Goal: Find specific page/section

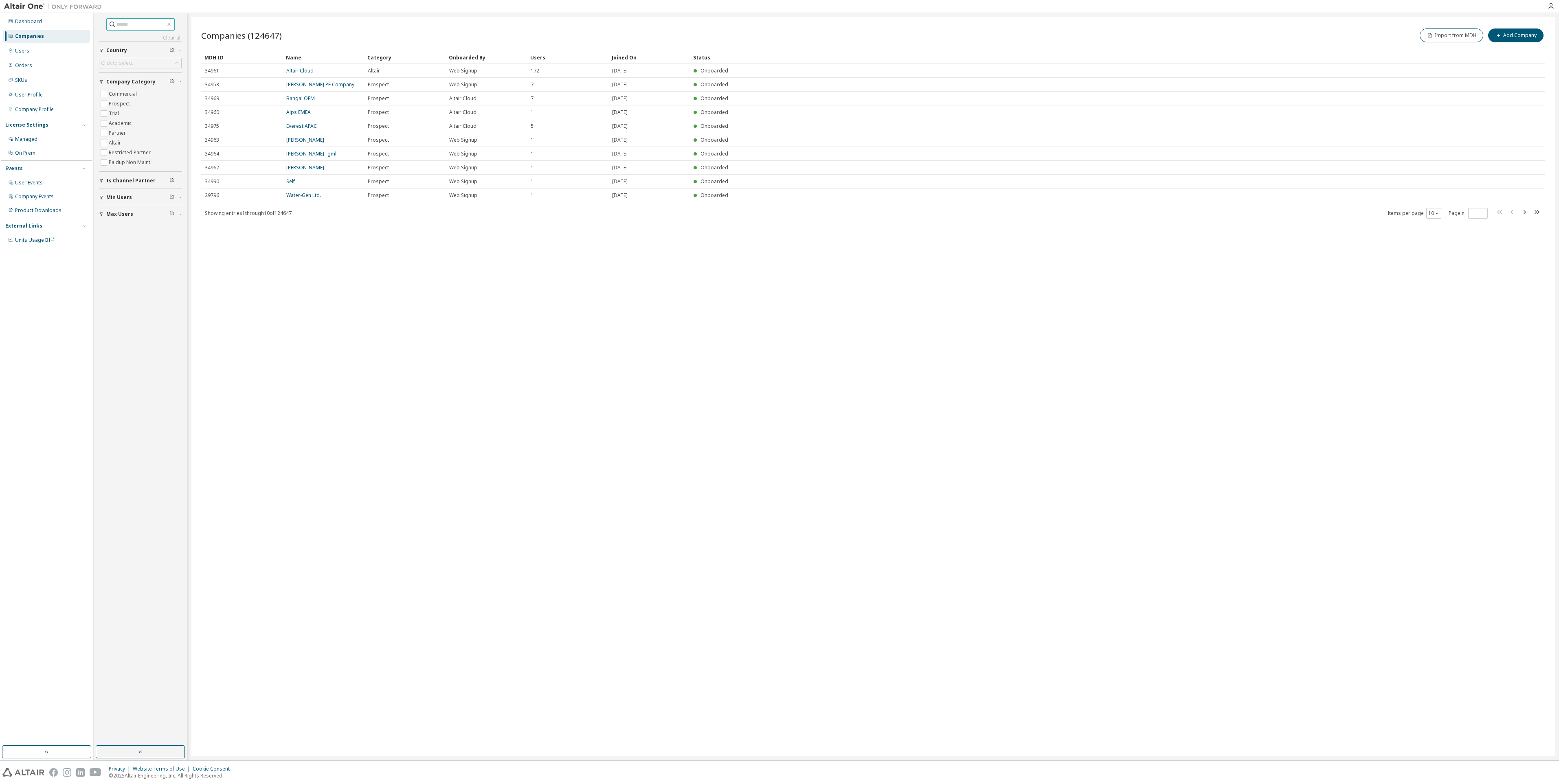
click at [120, 25] on input "text" at bounding box center [140, 24] width 49 height 8
type input "*******"
click at [294, 69] on link "Technix HV" at bounding box center [298, 70] width 25 height 7
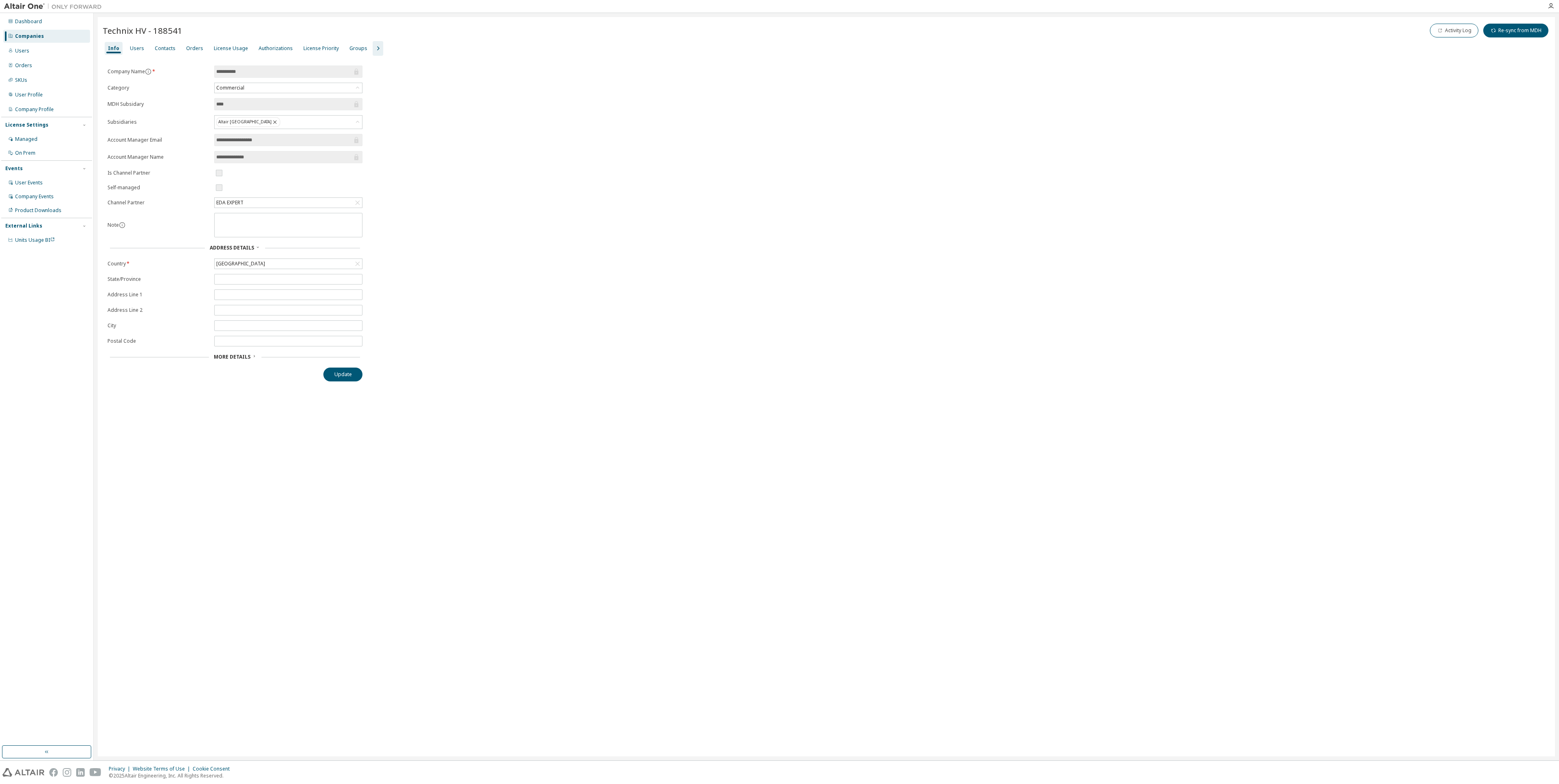
click at [136, 50] on div "Users" at bounding box center [137, 48] width 15 height 7
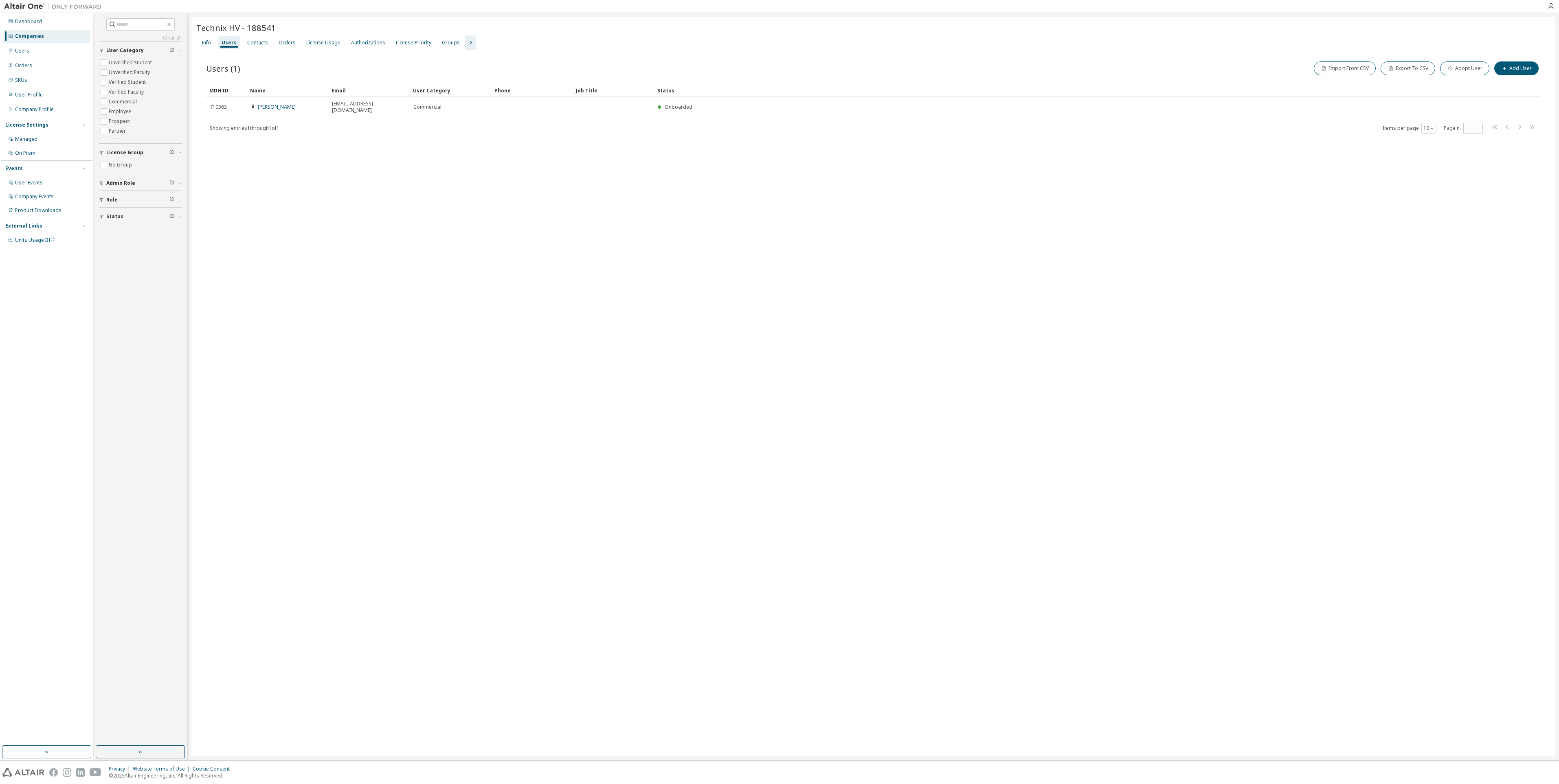
click at [321, 43] on div "License Usage" at bounding box center [323, 42] width 34 height 7
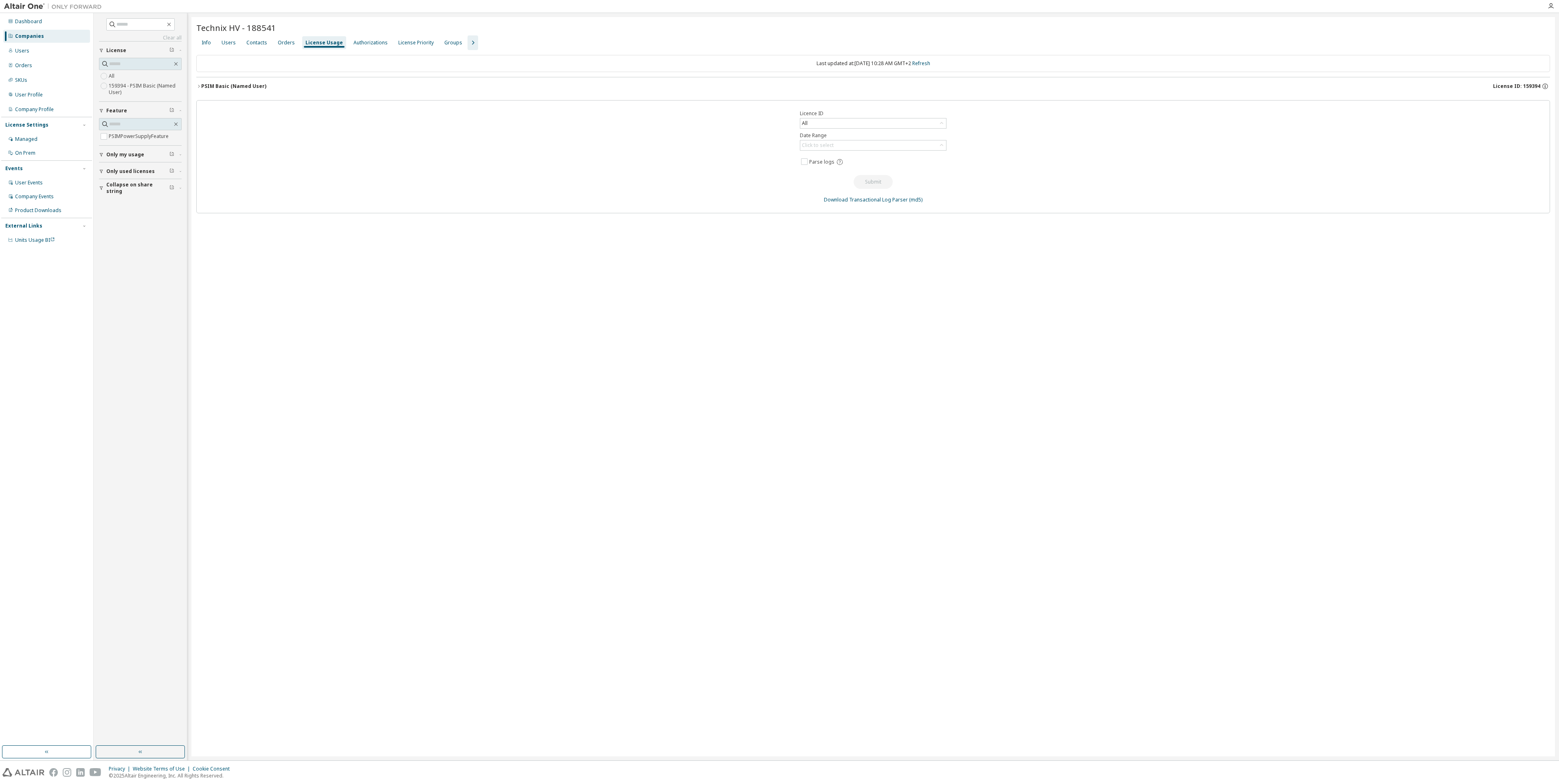
click at [201, 86] on icon "button" at bounding box center [199, 87] width 5 height 5
